Goal: Navigation & Orientation: Go to known website

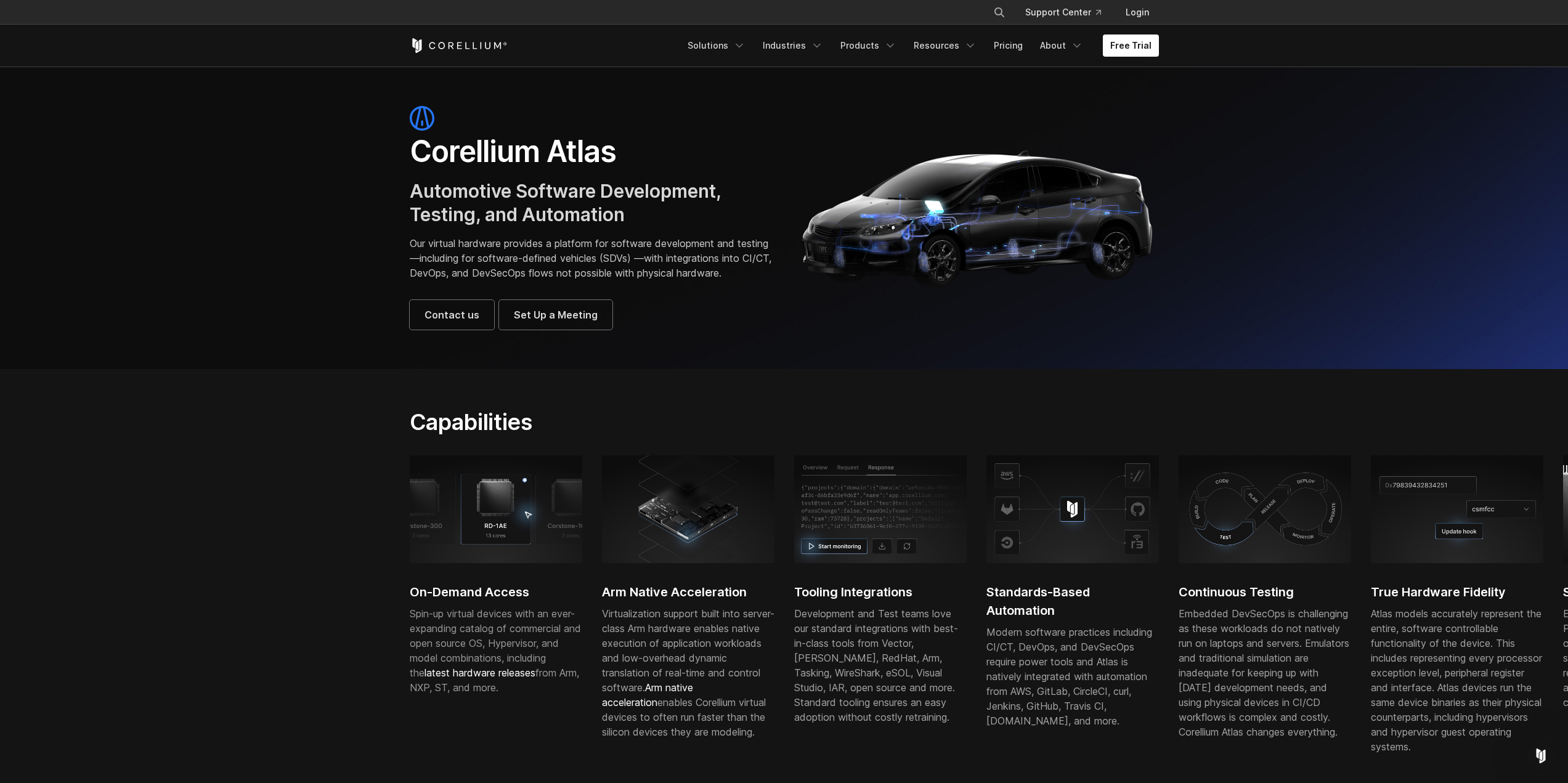
click at [479, 40] on icon "Corellium Home" at bounding box center [458, 45] width 98 height 14
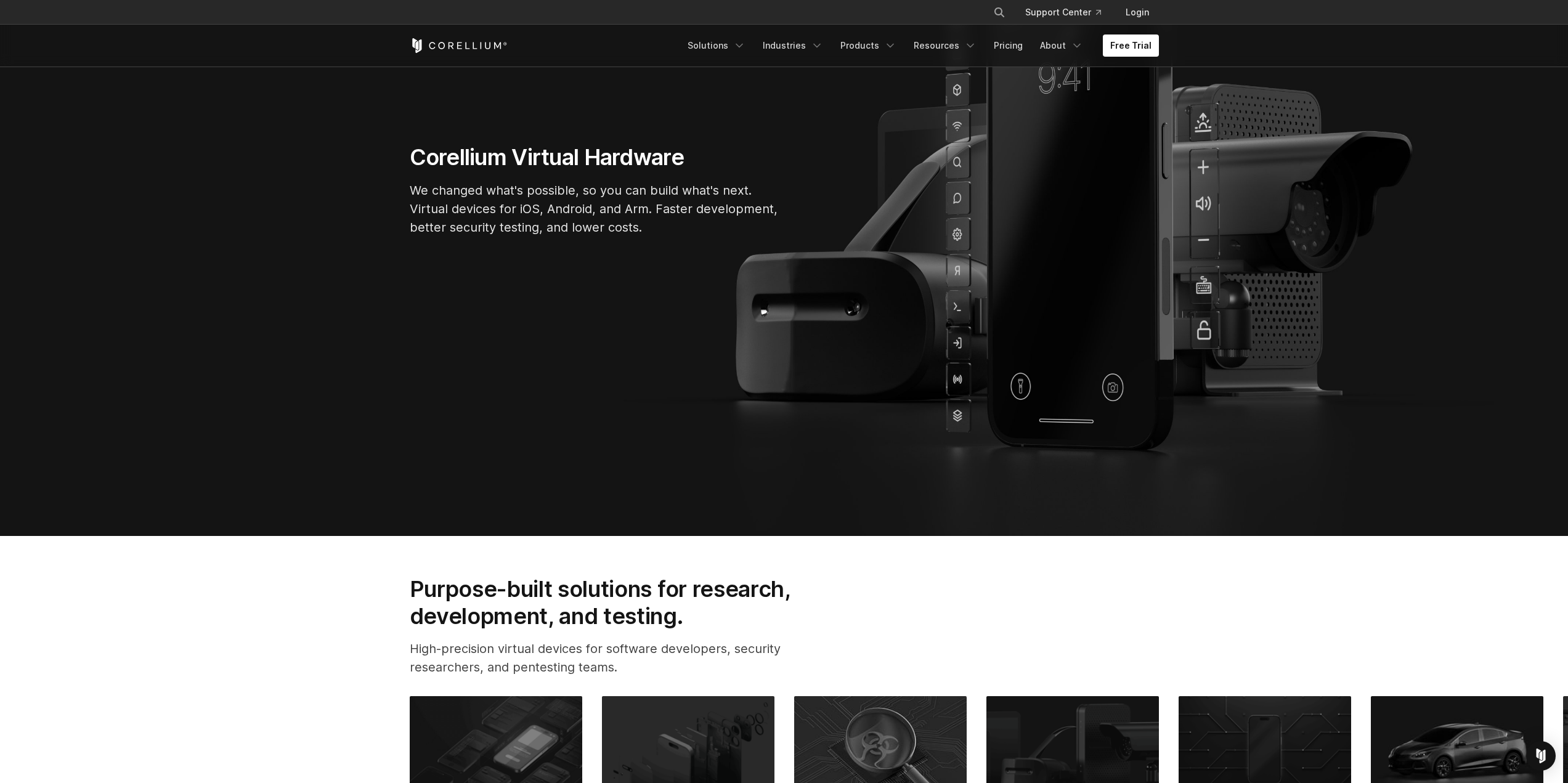
scroll to position [616, 0]
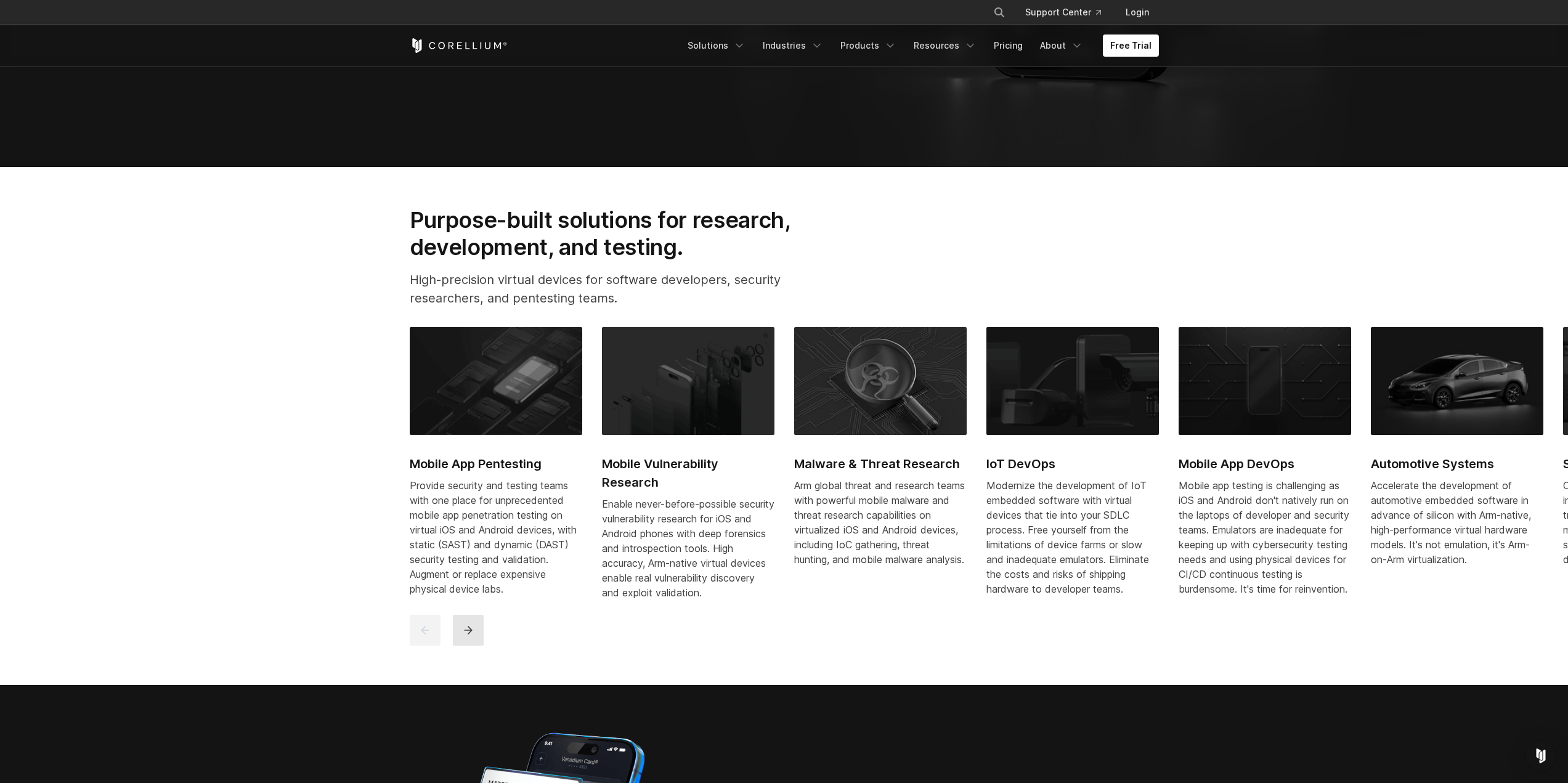
click at [473, 636] on icon "next" at bounding box center [468, 630] width 12 height 12
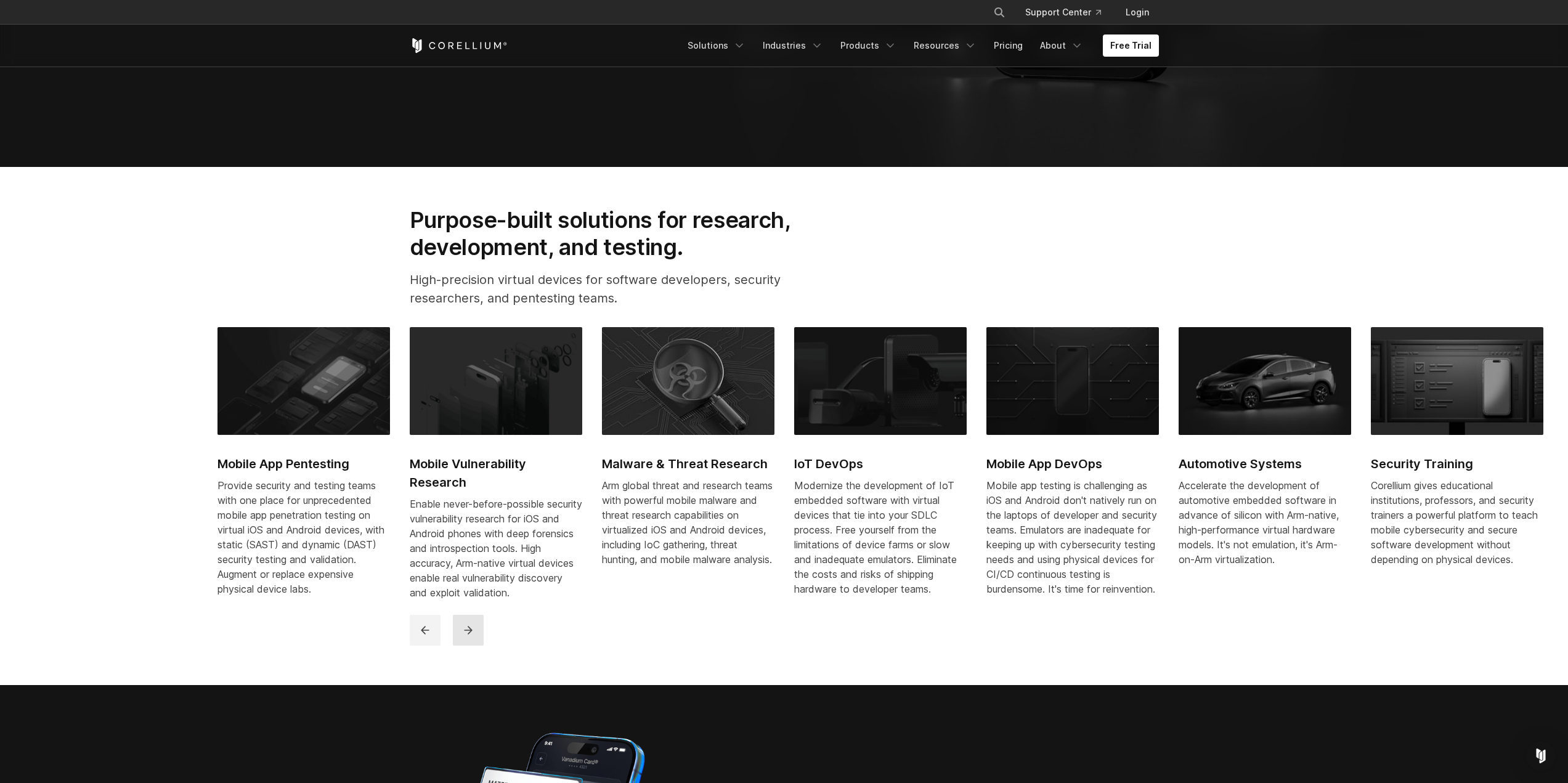
click at [473, 636] on icon "next" at bounding box center [468, 630] width 12 height 12
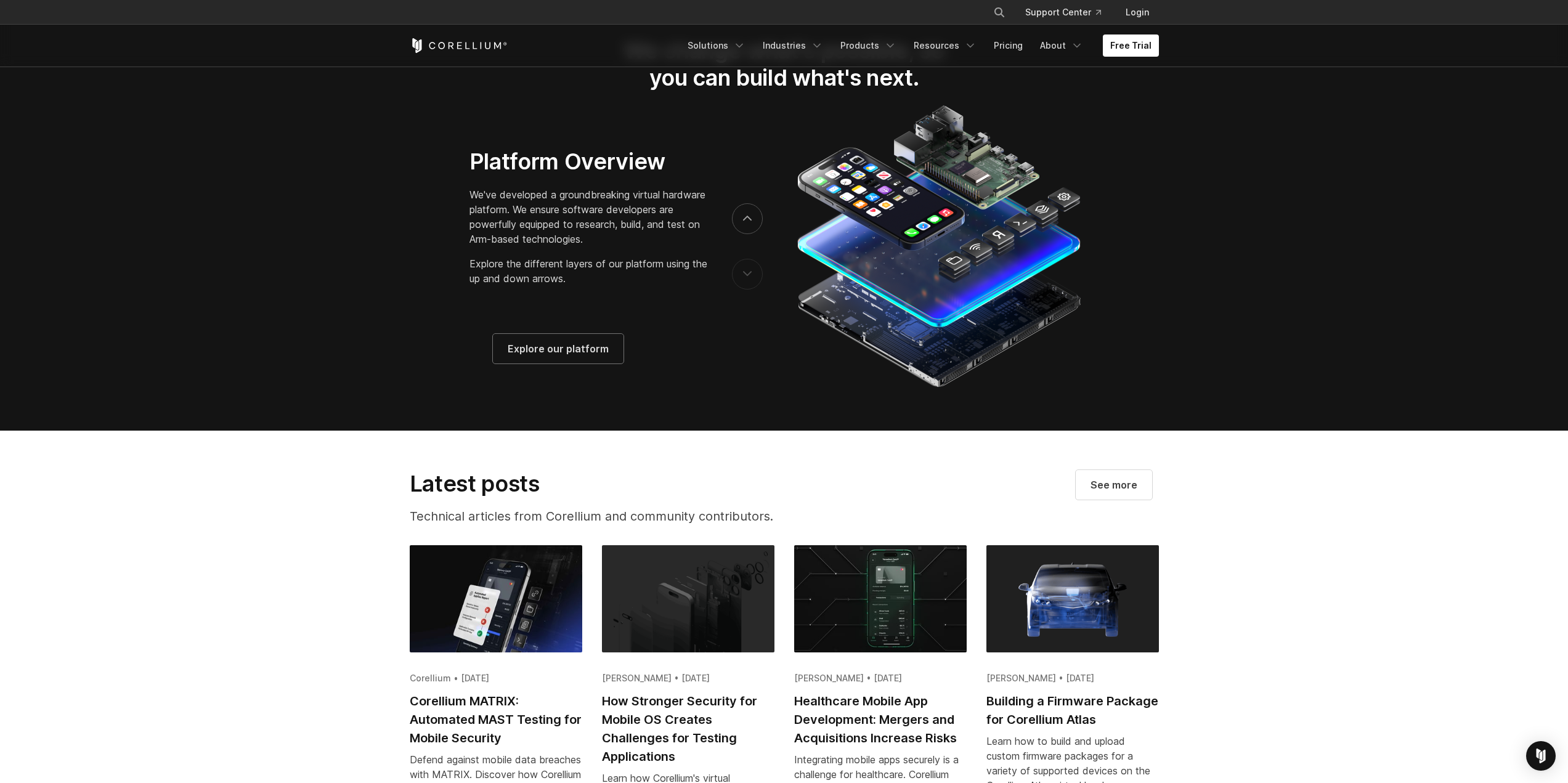
scroll to position [2094, 0]
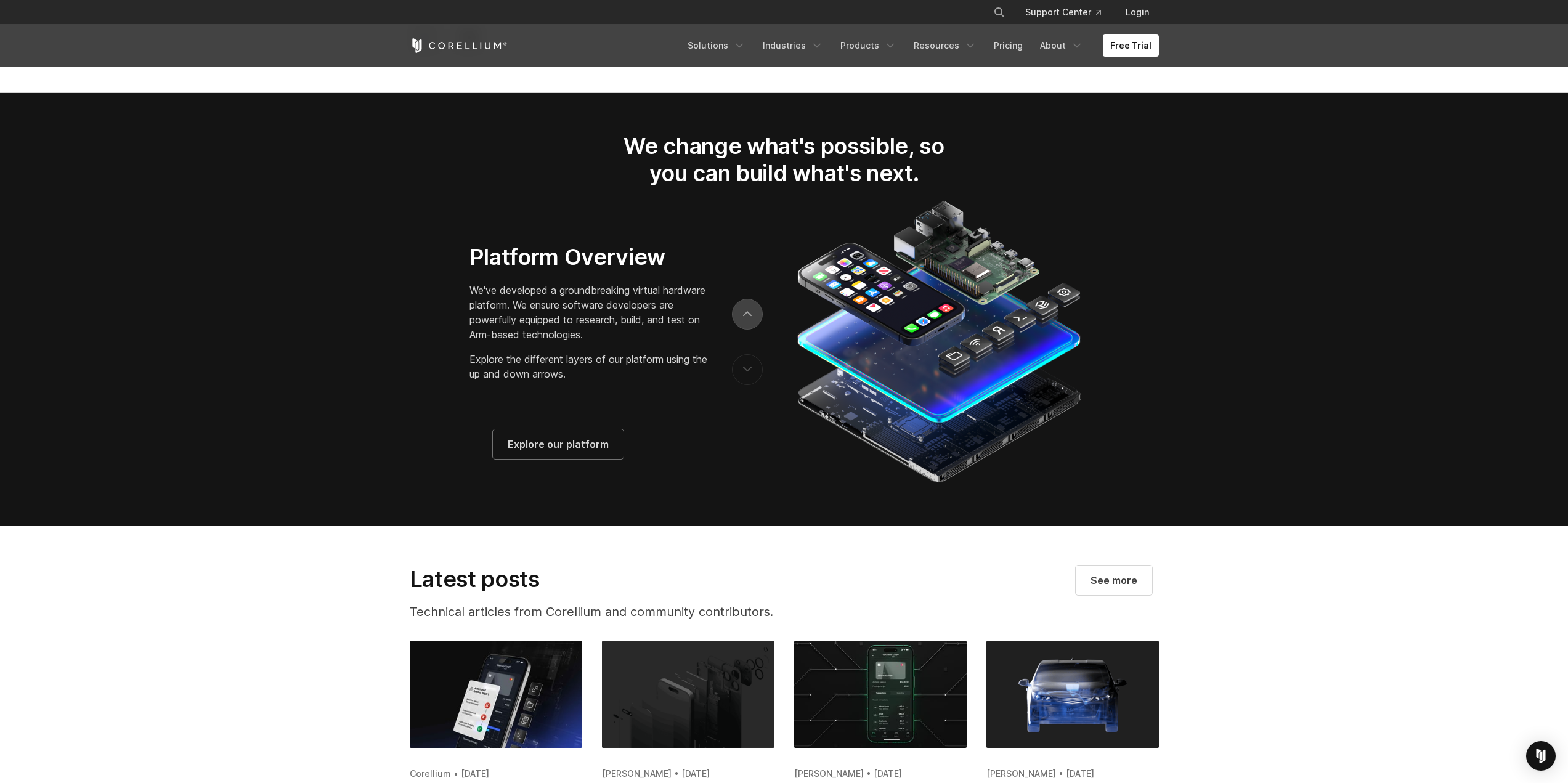
click at [757, 315] on button "next" at bounding box center [747, 314] width 30 height 30
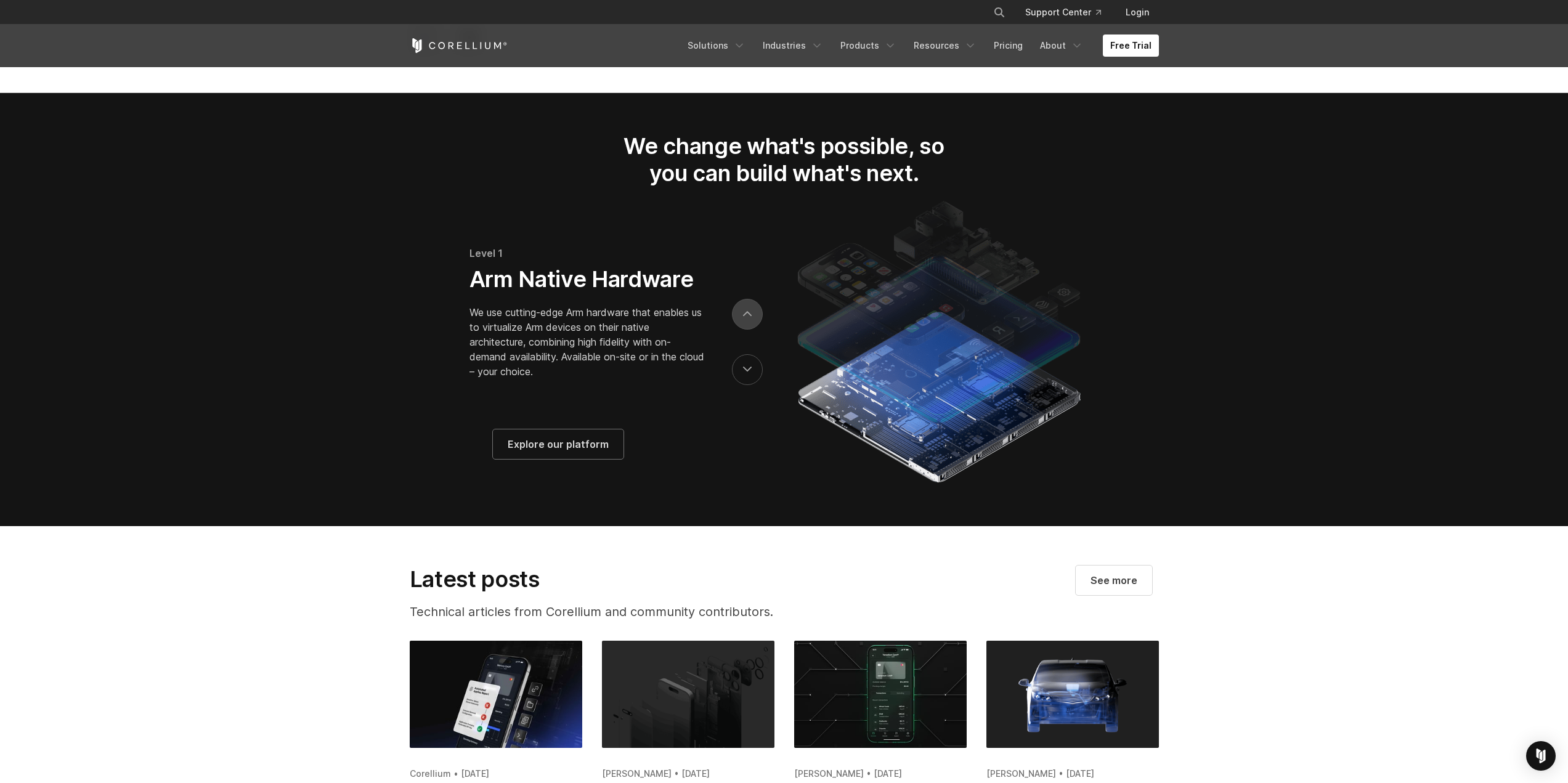
click at [751, 320] on button "next" at bounding box center [747, 314] width 30 height 30
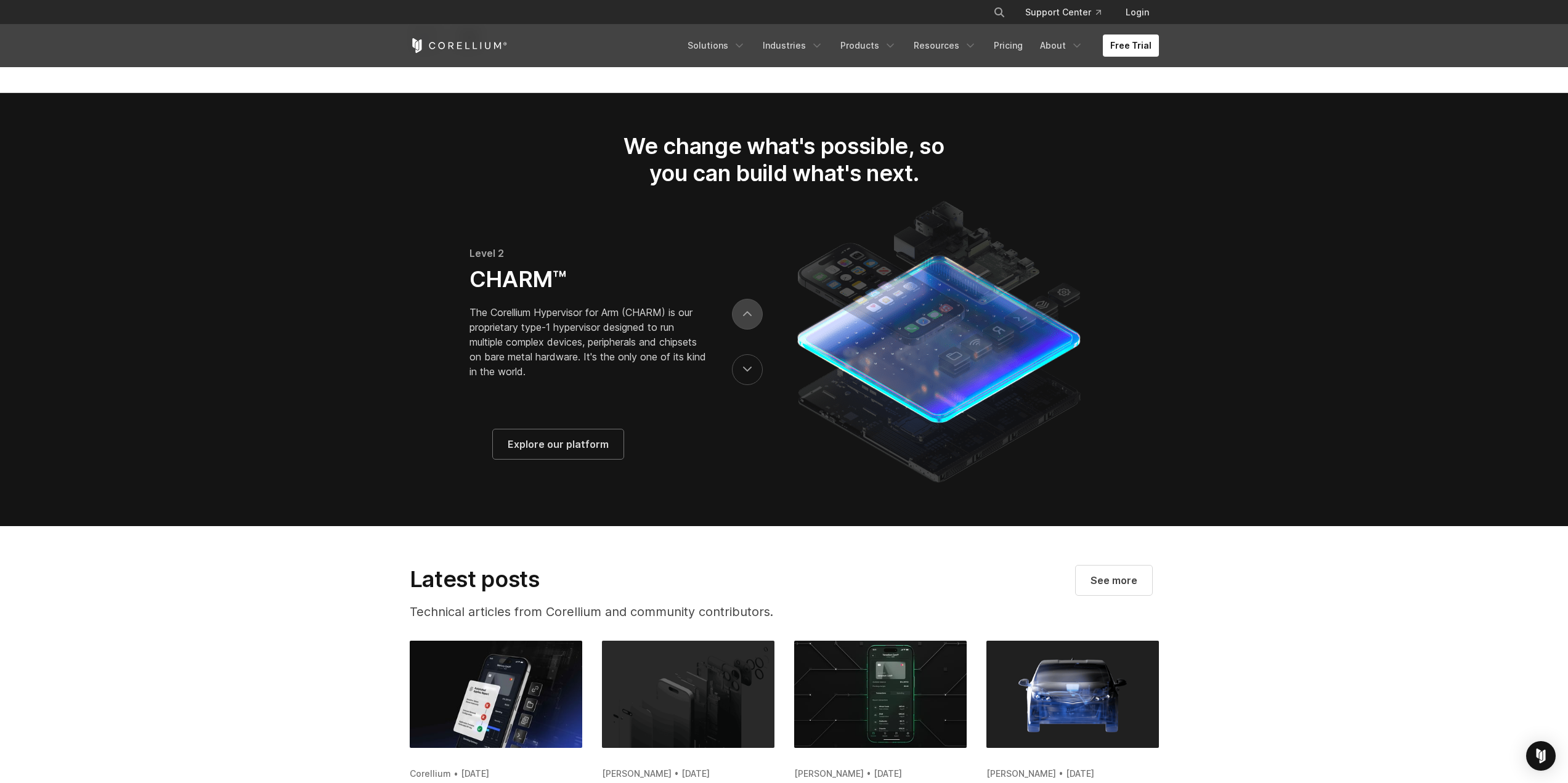
click at [751, 320] on button "next" at bounding box center [747, 314] width 30 height 30
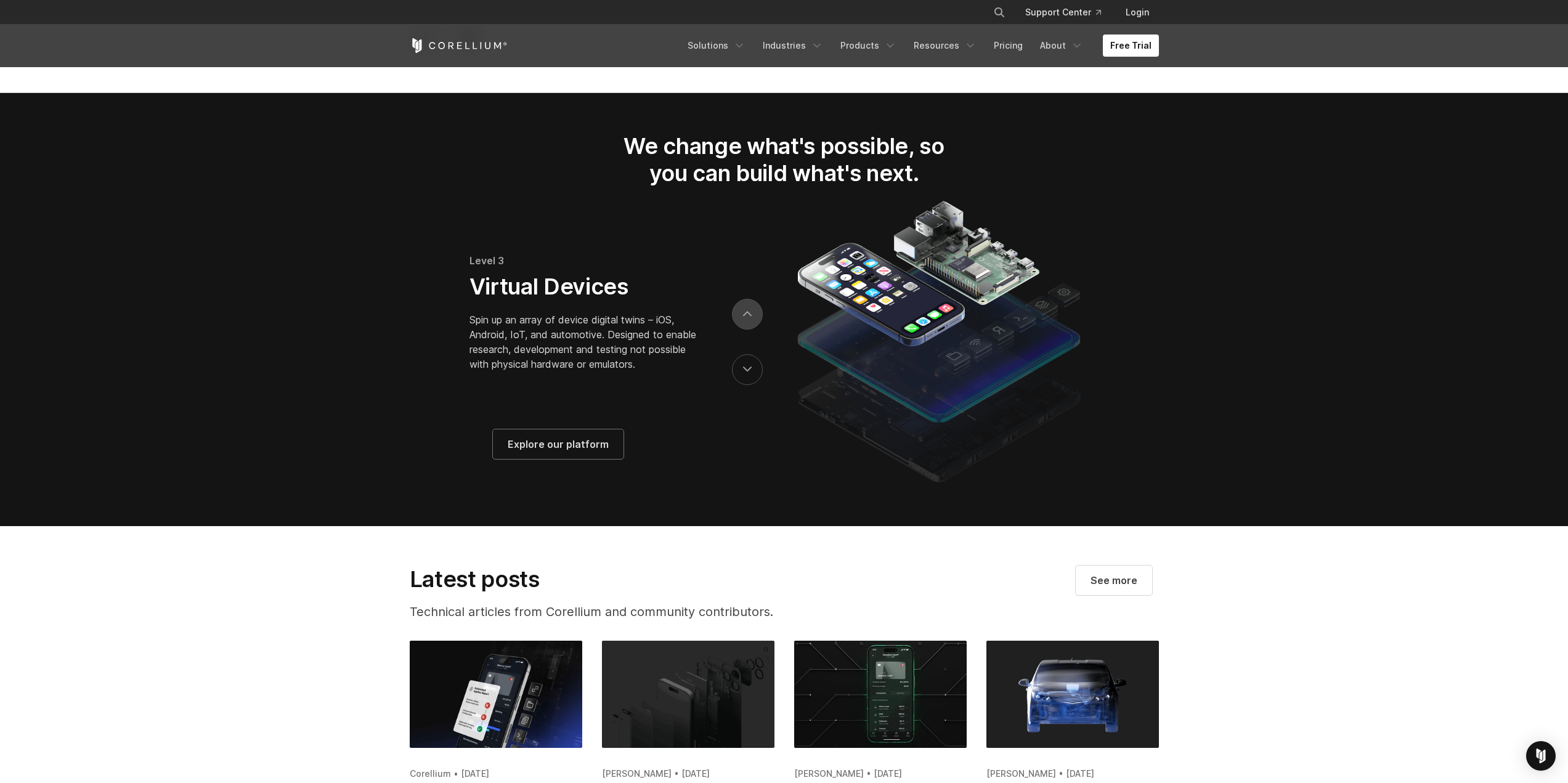
click at [751, 320] on button "next" at bounding box center [747, 314] width 30 height 30
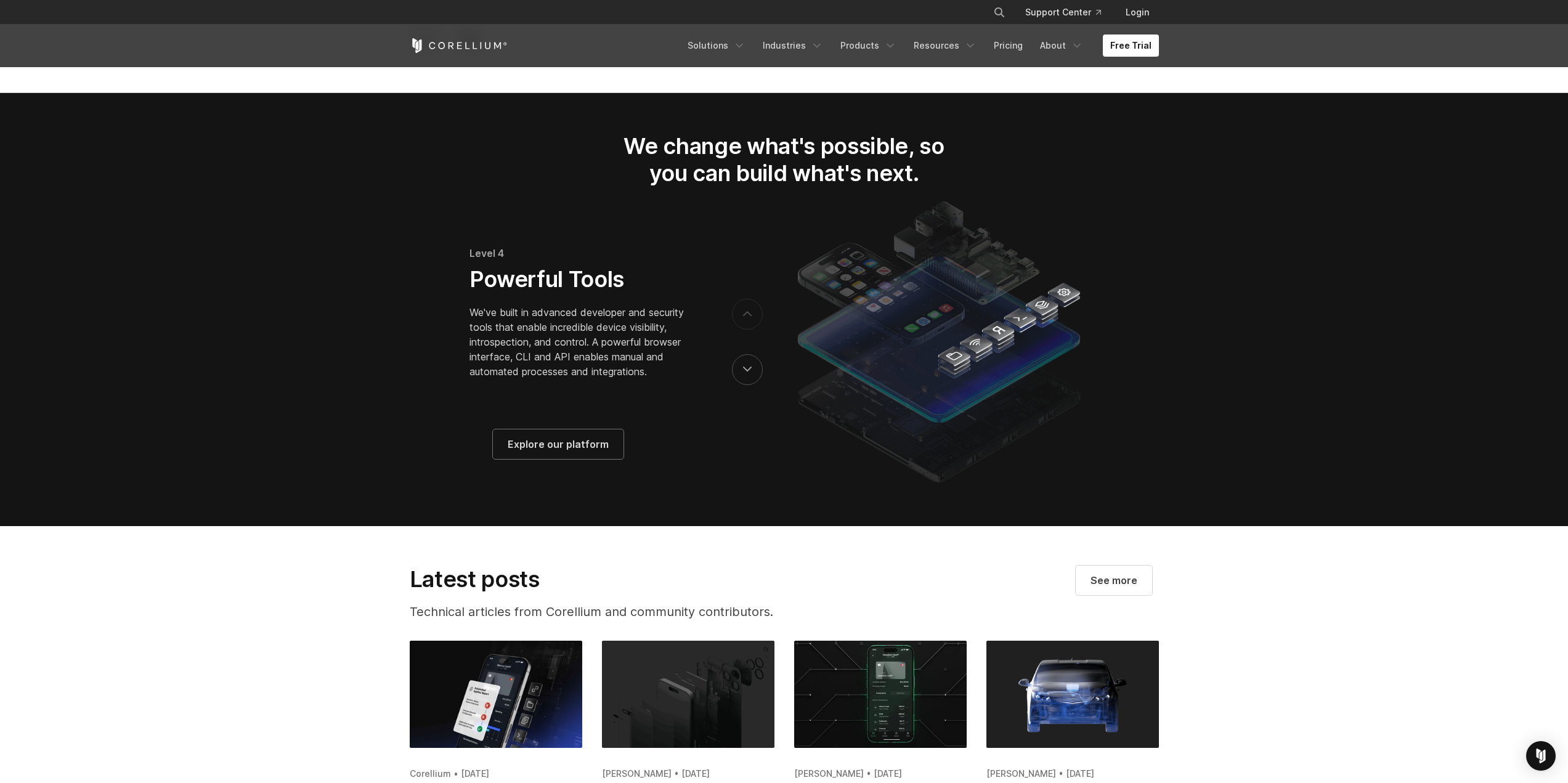
click at [751, 320] on button "next" at bounding box center [747, 314] width 30 height 30
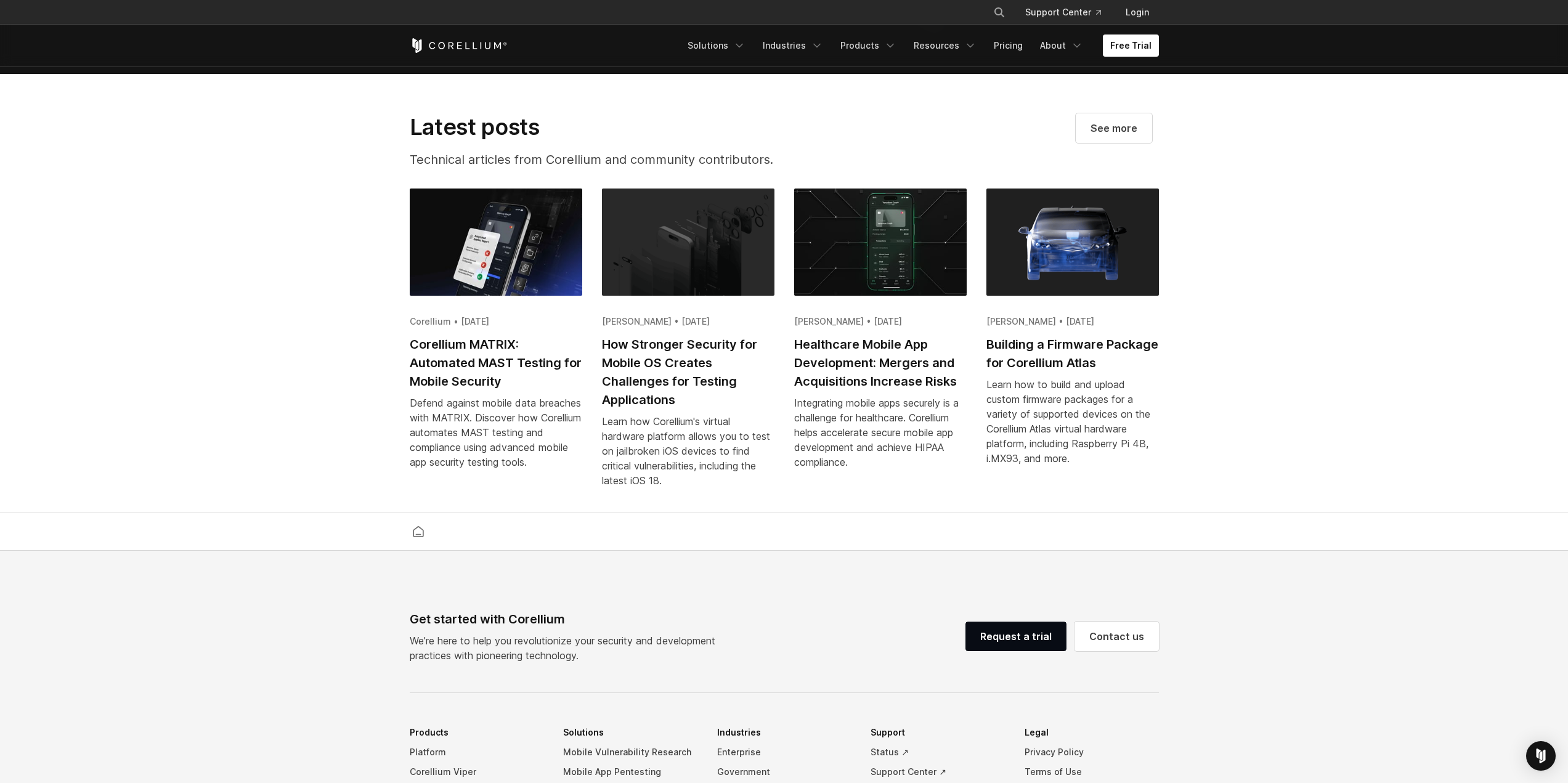
scroll to position [2433, 0]
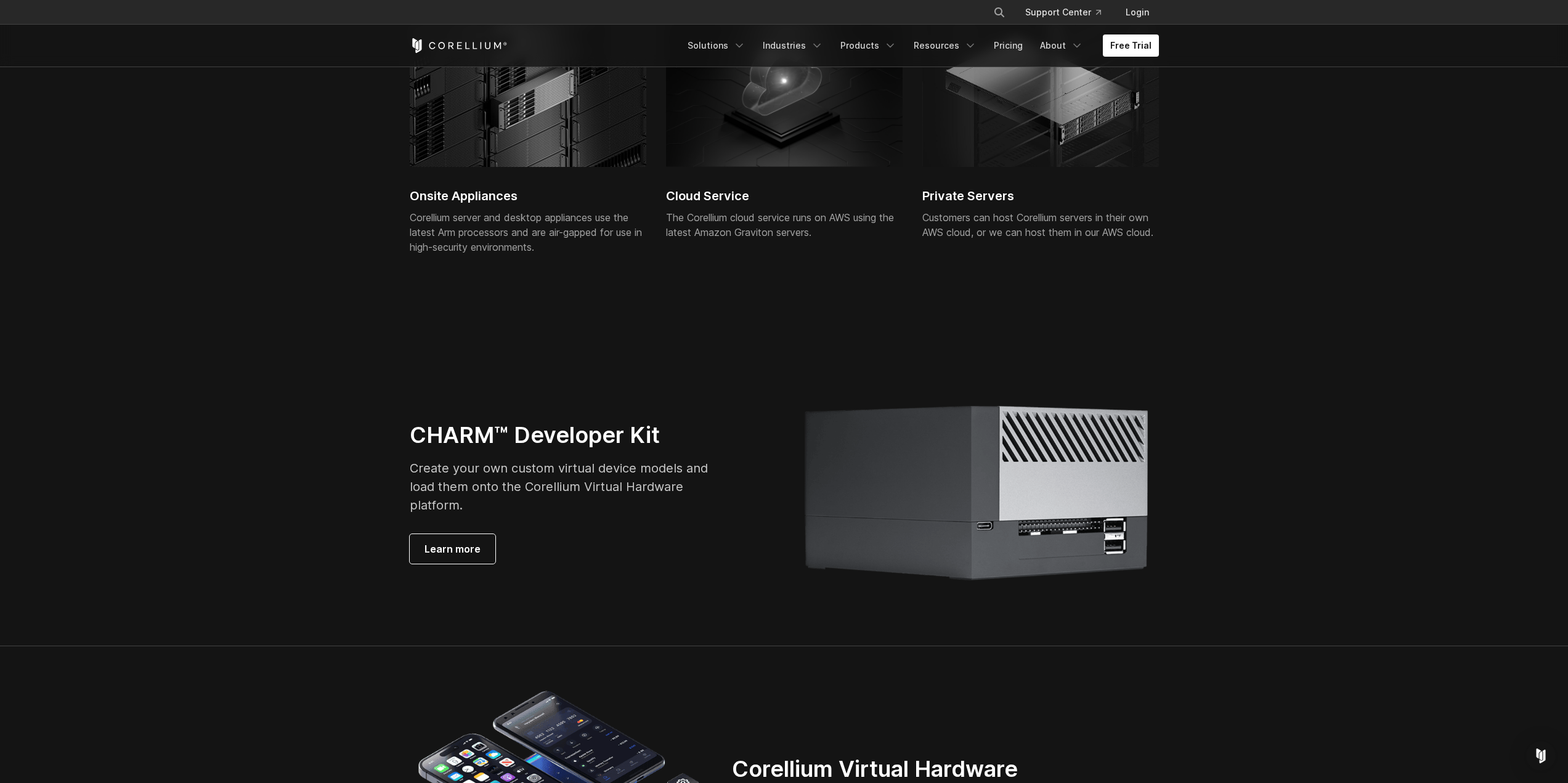
scroll to position [2710, 0]
